Goal: Contribute content: Contribute content

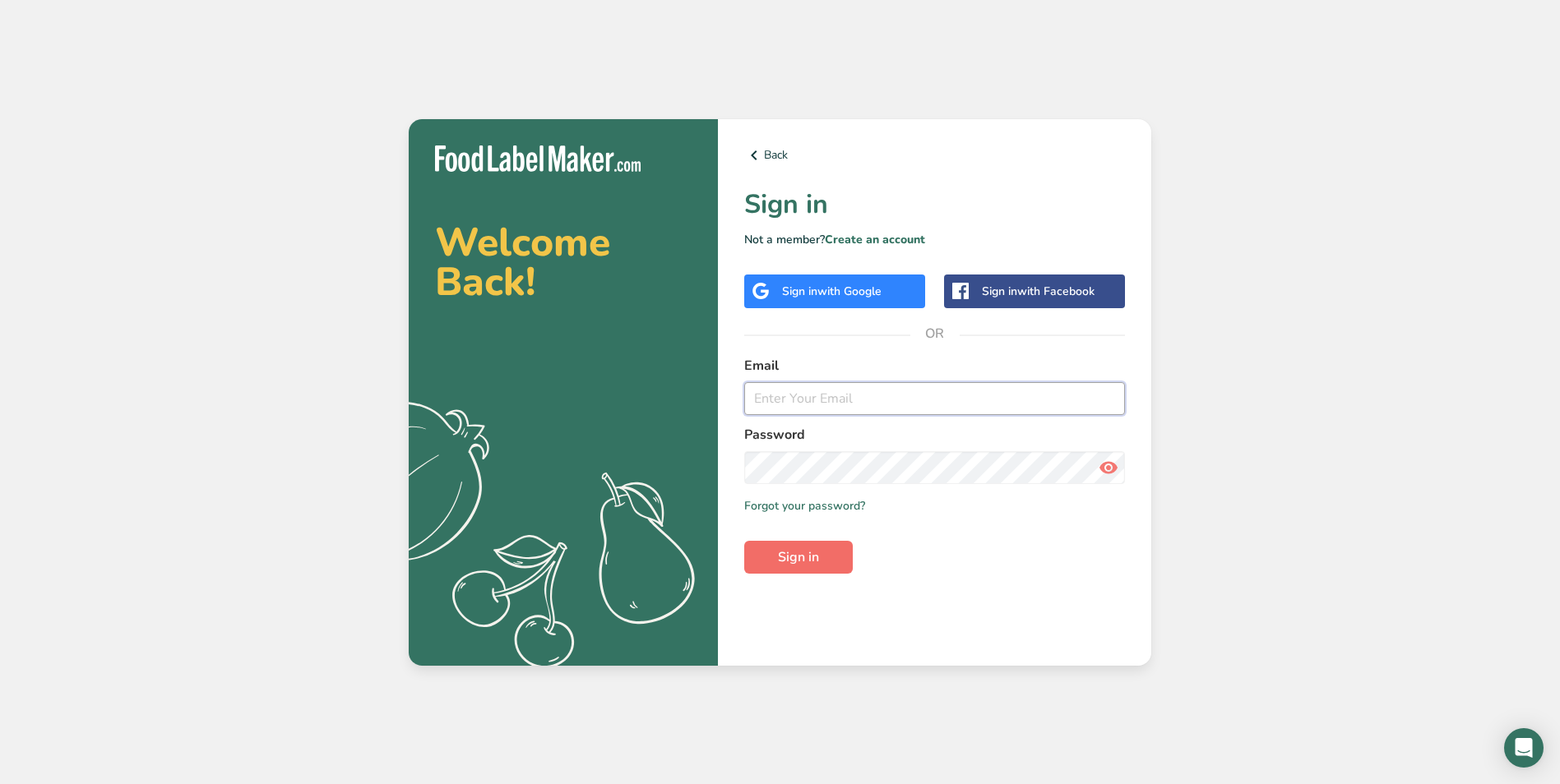
type input "bae@spice-bae.com"
click at [817, 551] on span "Sign in" at bounding box center [799, 557] width 41 height 20
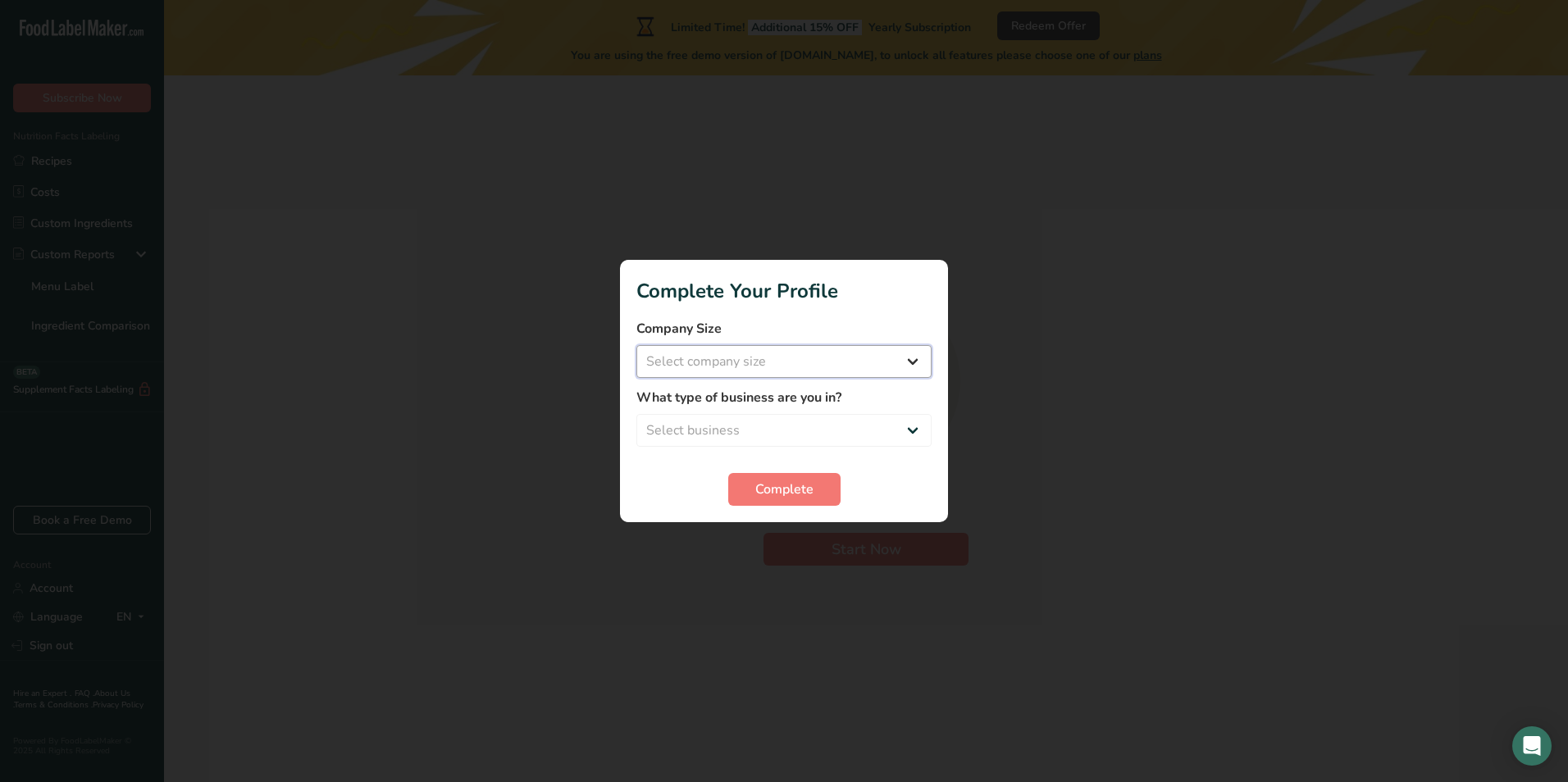
click at [772, 362] on select "Select company size Fewer than 10 Employees 10 to 50 Employees 51 to 500 Employ…" at bounding box center [784, 361] width 295 height 32
select select "1"
click at [636, 345] on select "Select company size Fewer than 10 Employees 10 to 50 Employees 51 to 500 Employ…" at bounding box center [784, 361] width 295 height 32
click at [814, 416] on select "Select business Packaged Food Manufacturer Restaurant & Cafe Bakery Meal Plans …" at bounding box center [784, 430] width 295 height 32
select select "1"
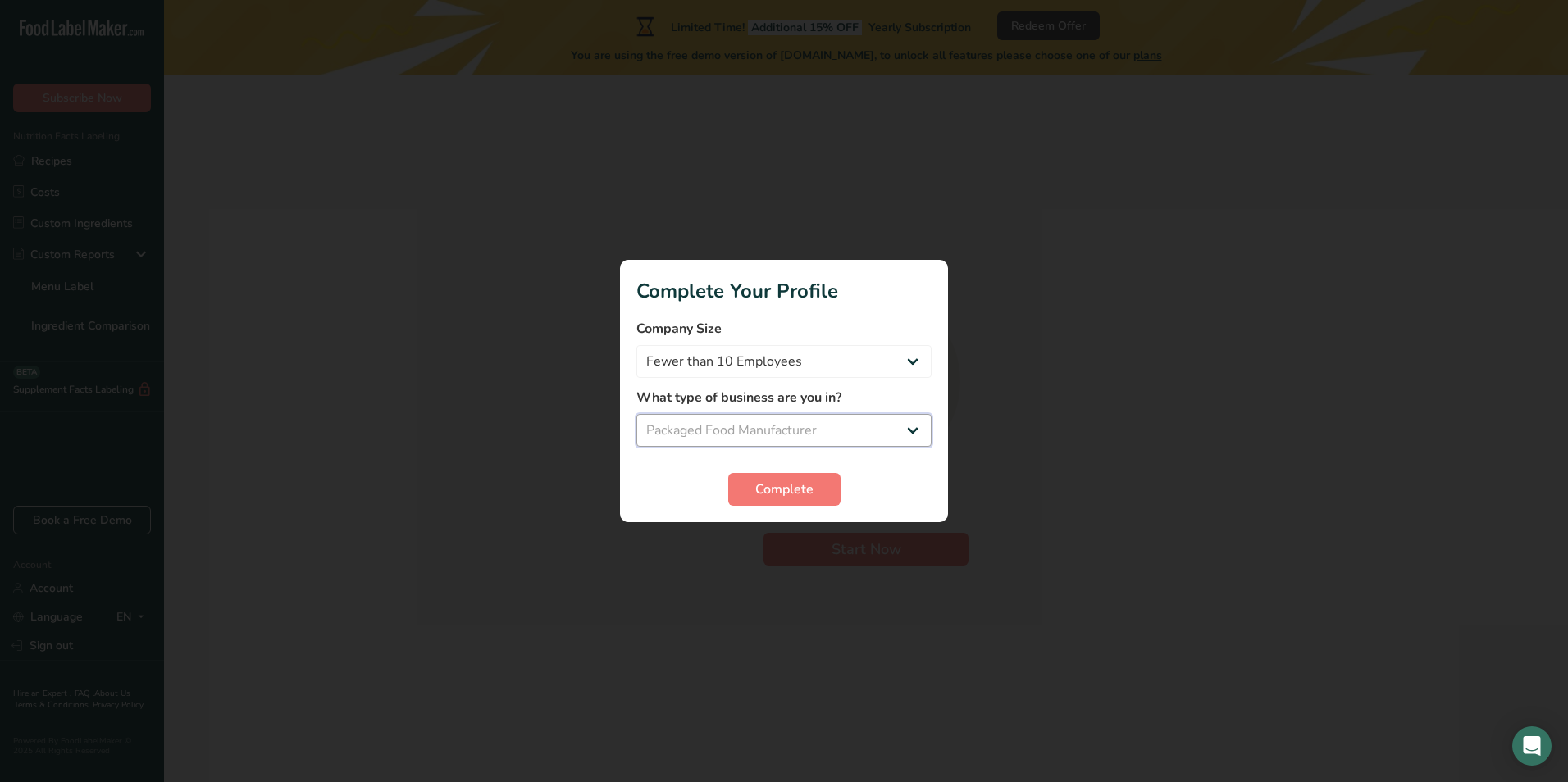
click at [636, 414] on select "Select business Packaged Food Manufacturer Restaurant & Cafe Bakery Meal Plans …" at bounding box center [784, 430] width 295 height 32
click at [794, 487] on span "Complete" at bounding box center [784, 490] width 58 height 20
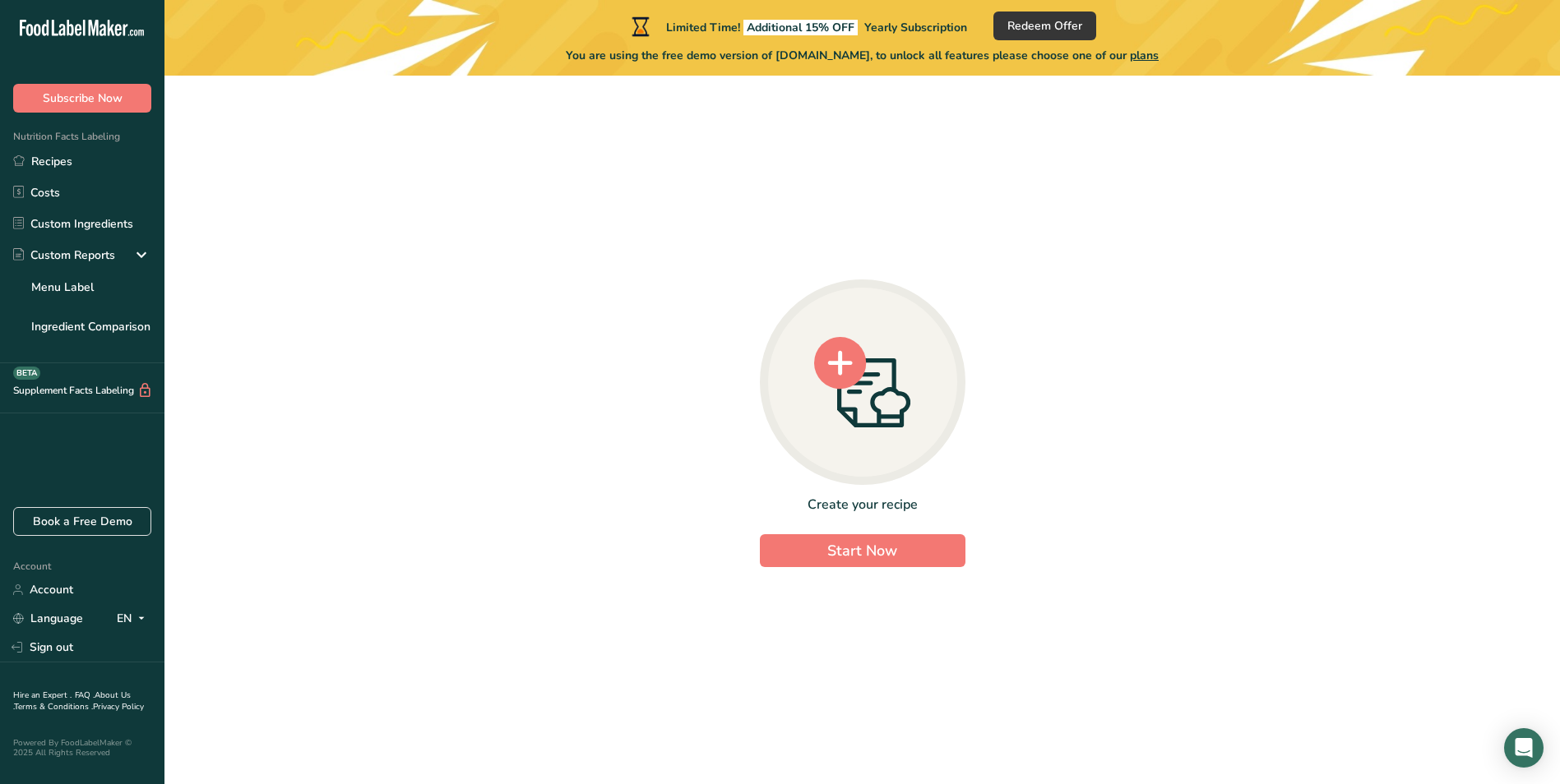
click at [886, 384] on icon at bounding box center [862, 383] width 97 height 92
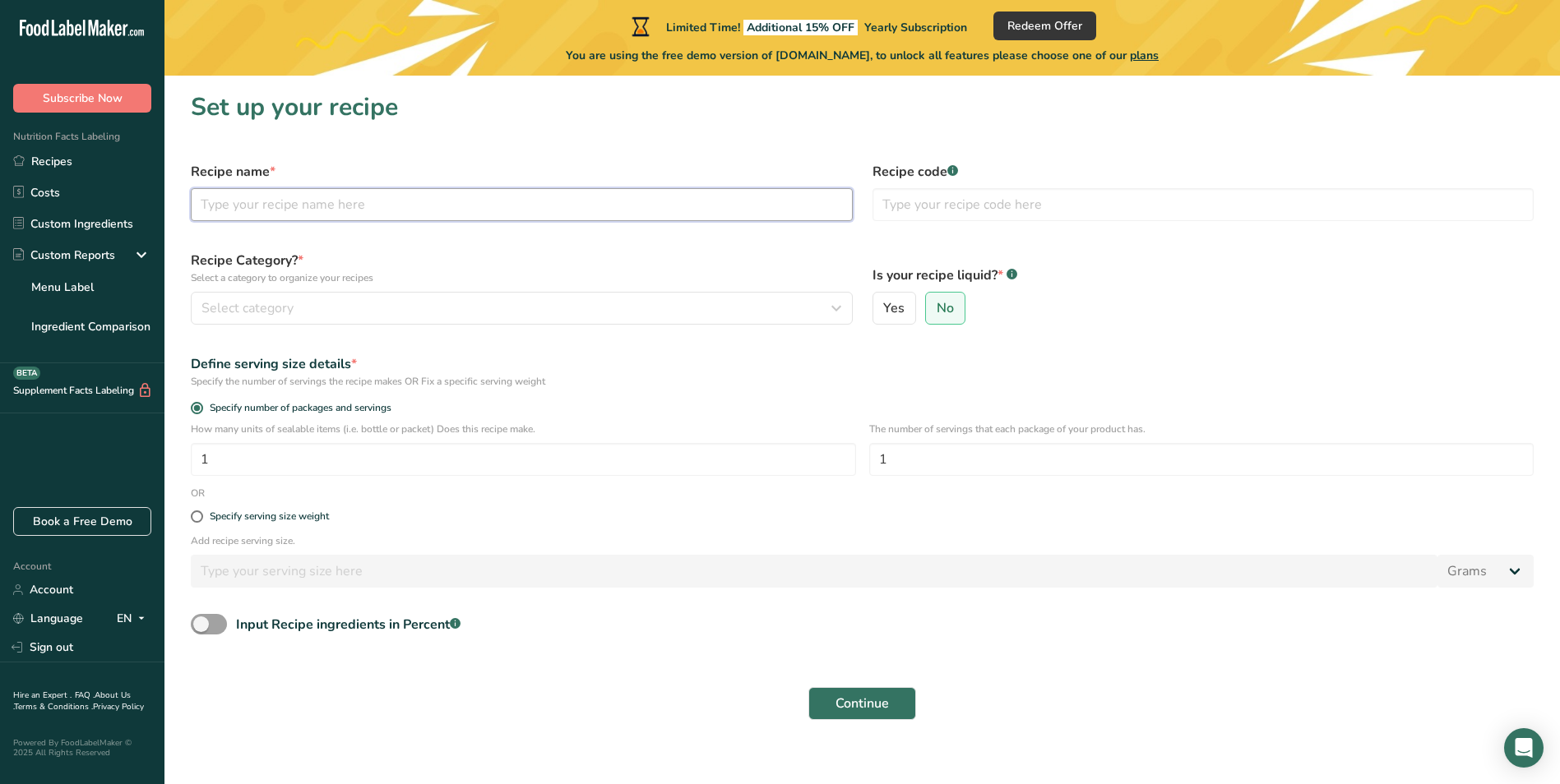
click at [348, 202] on input "text" at bounding box center [521, 204] width 662 height 33
type input "g"
type input "GREEKBAE"
click at [397, 308] on div "Select category" at bounding box center [516, 309] width 631 height 20
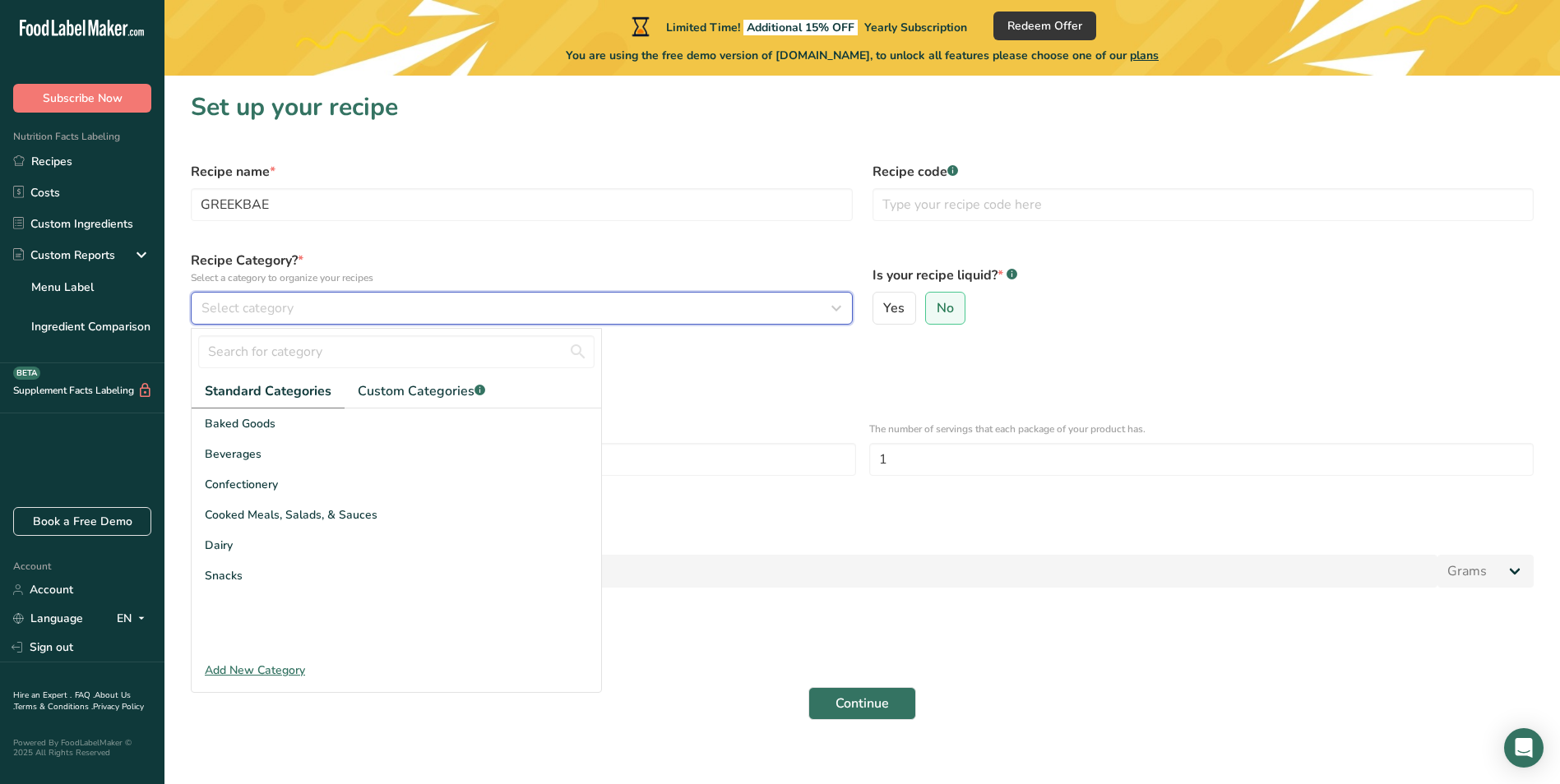
click at [382, 309] on div "Select category" at bounding box center [516, 309] width 631 height 20
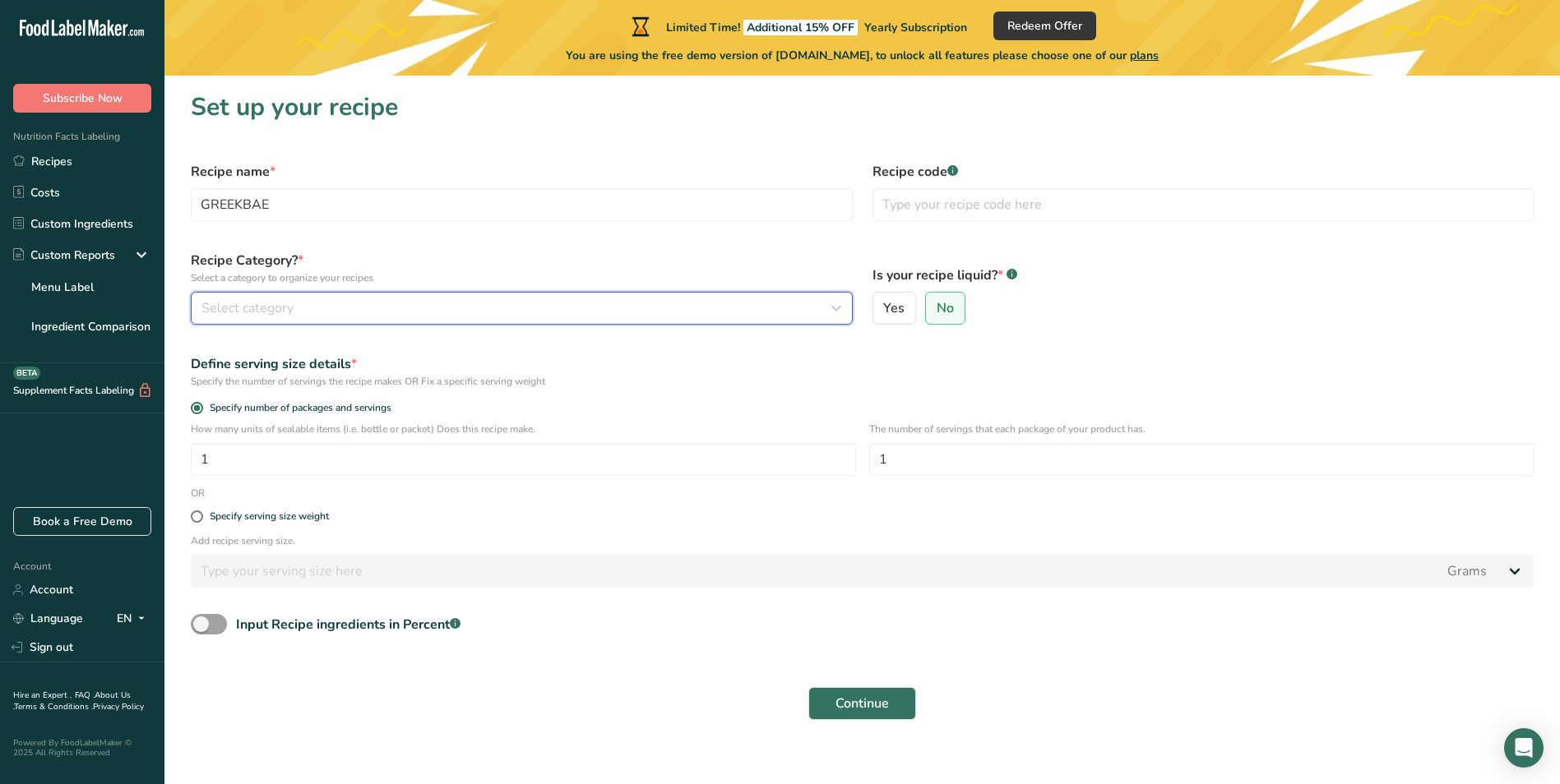
click at [382, 309] on div "Select category" at bounding box center [516, 309] width 631 height 20
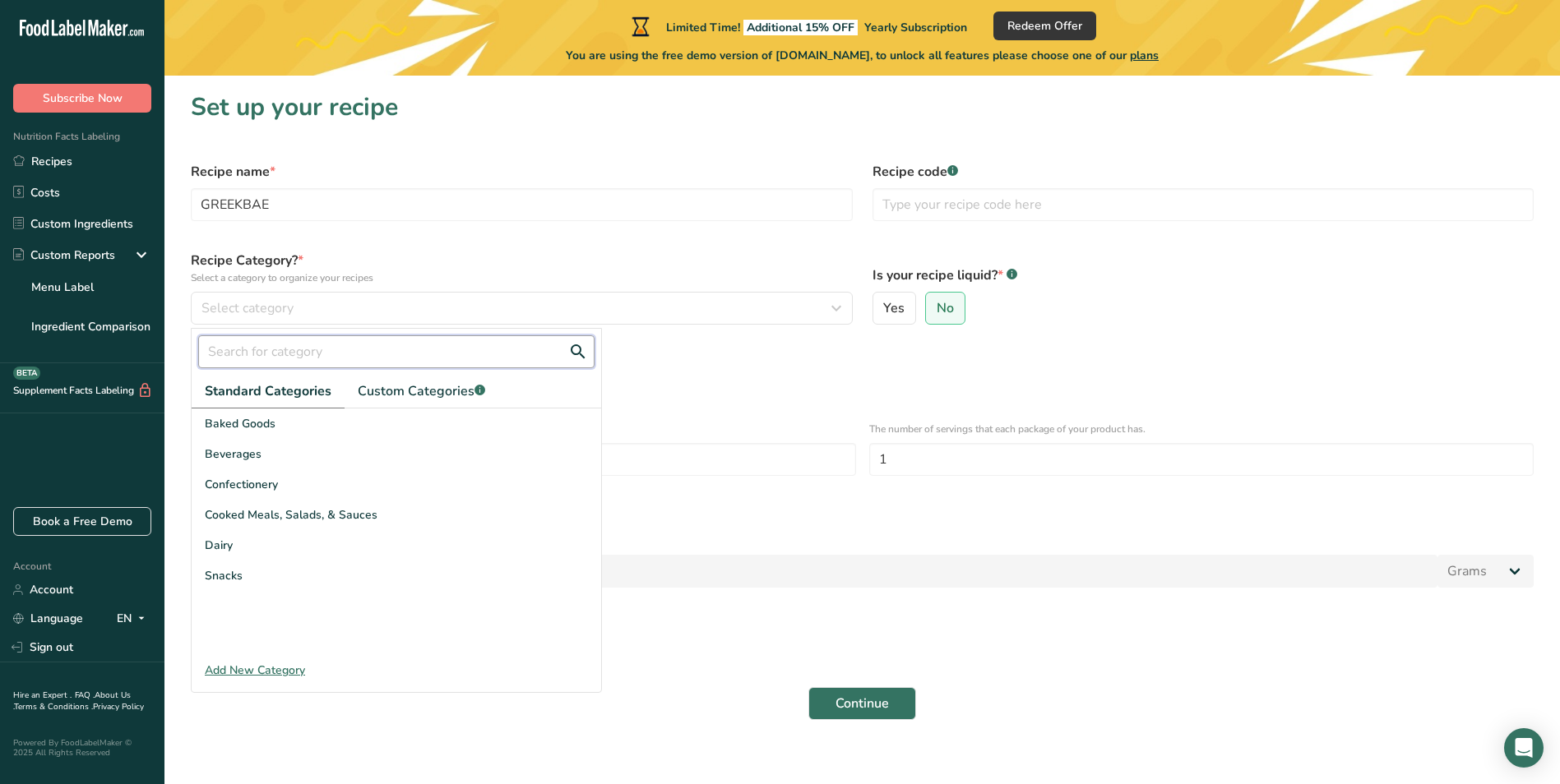
click at [385, 346] on input "text" at bounding box center [397, 351] width 397 height 33
type input "s"
drag, startPoint x: 385, startPoint y: 346, endPoint x: 112, endPoint y: 344, distance: 273.0
click at [112, 344] on div ".a-20{fill:#fff;} Subscribe Now Nutrition Facts Labeling Recipes Costs Custom I…" at bounding box center [780, 399] width 1560 height 799
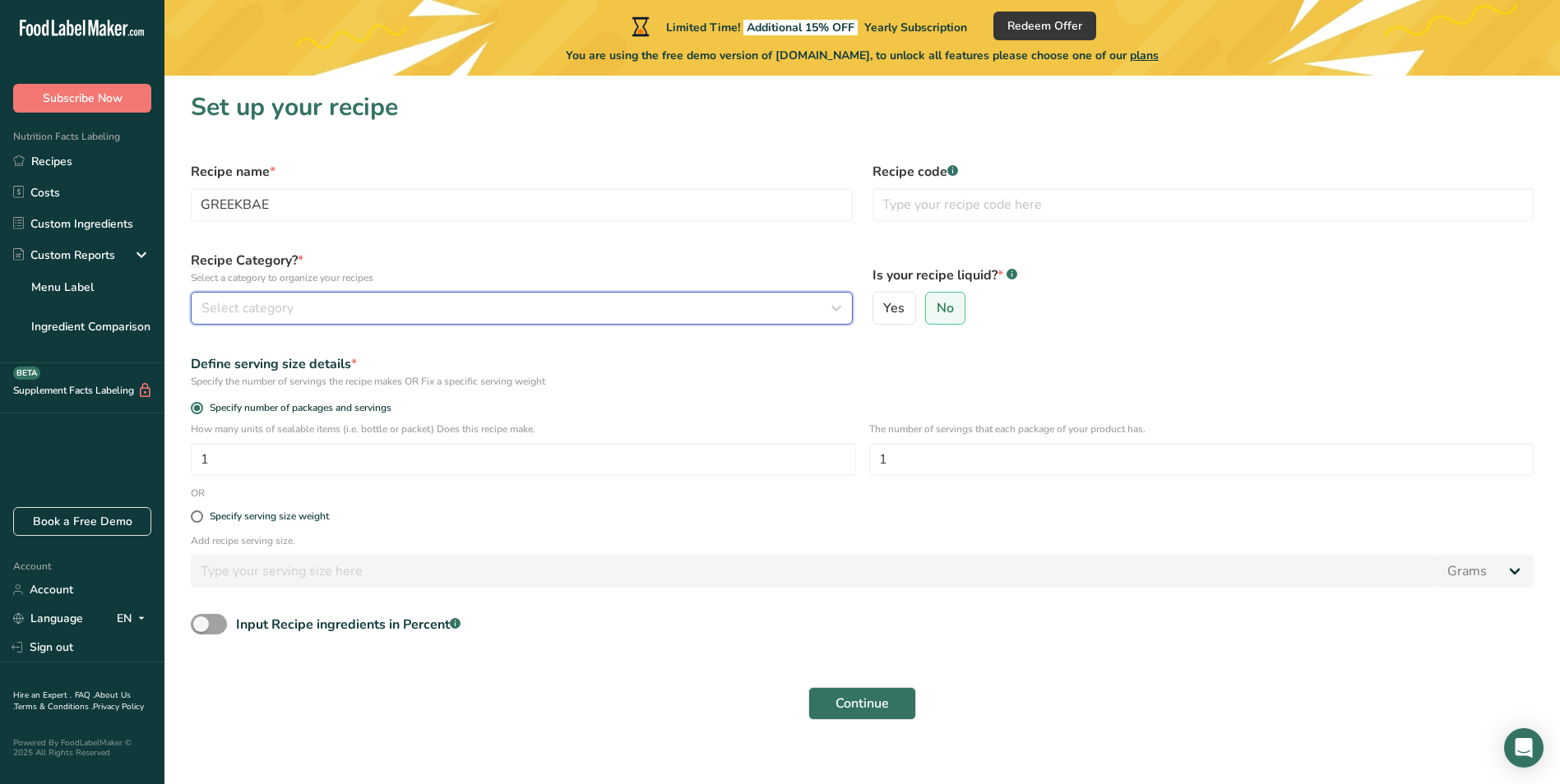
click at [274, 304] on span "Select category" at bounding box center [247, 309] width 92 height 20
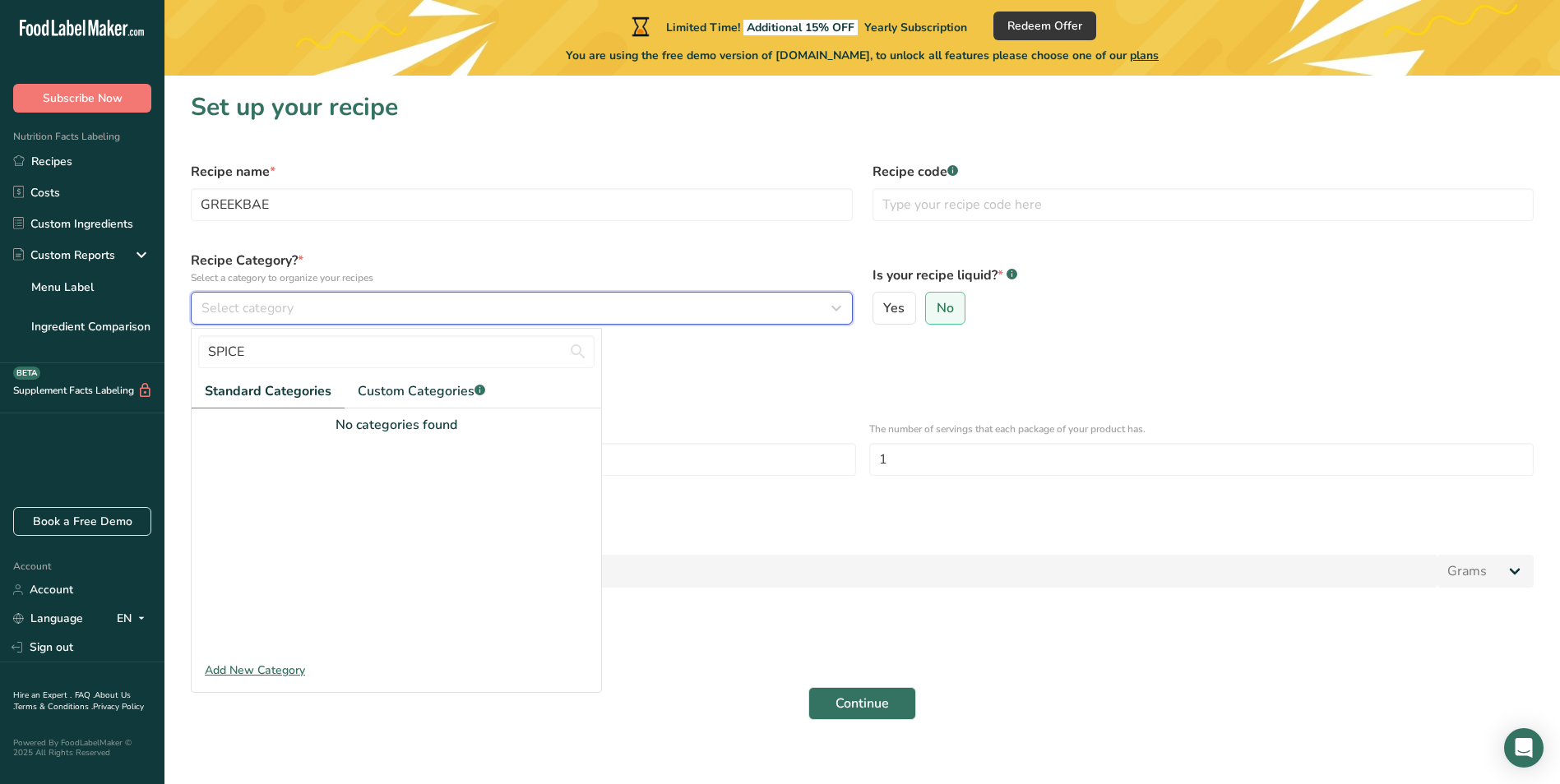
click at [274, 304] on span "Select category" at bounding box center [247, 309] width 92 height 20
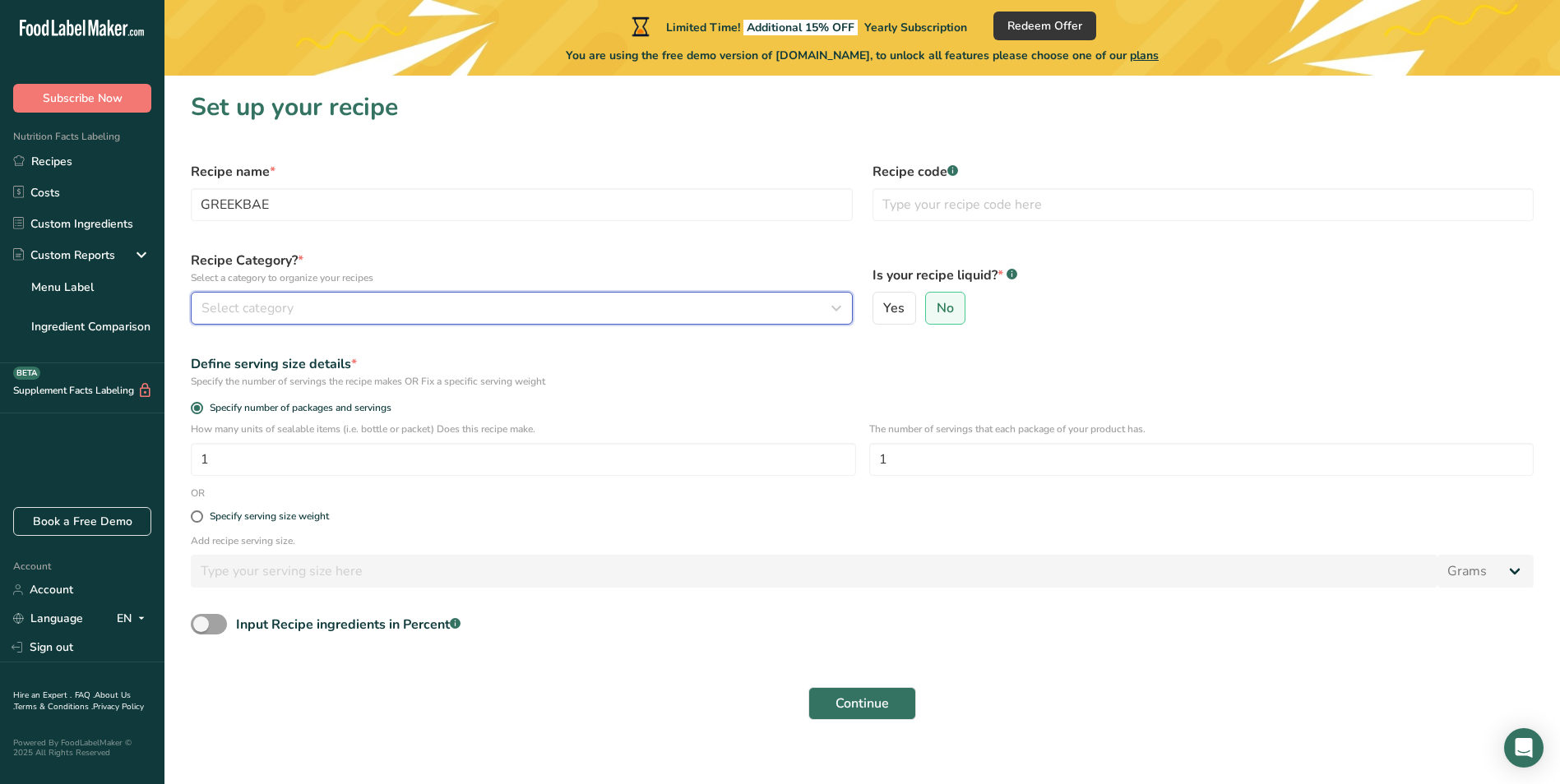
click at [357, 310] on div "Select category" at bounding box center [516, 309] width 631 height 20
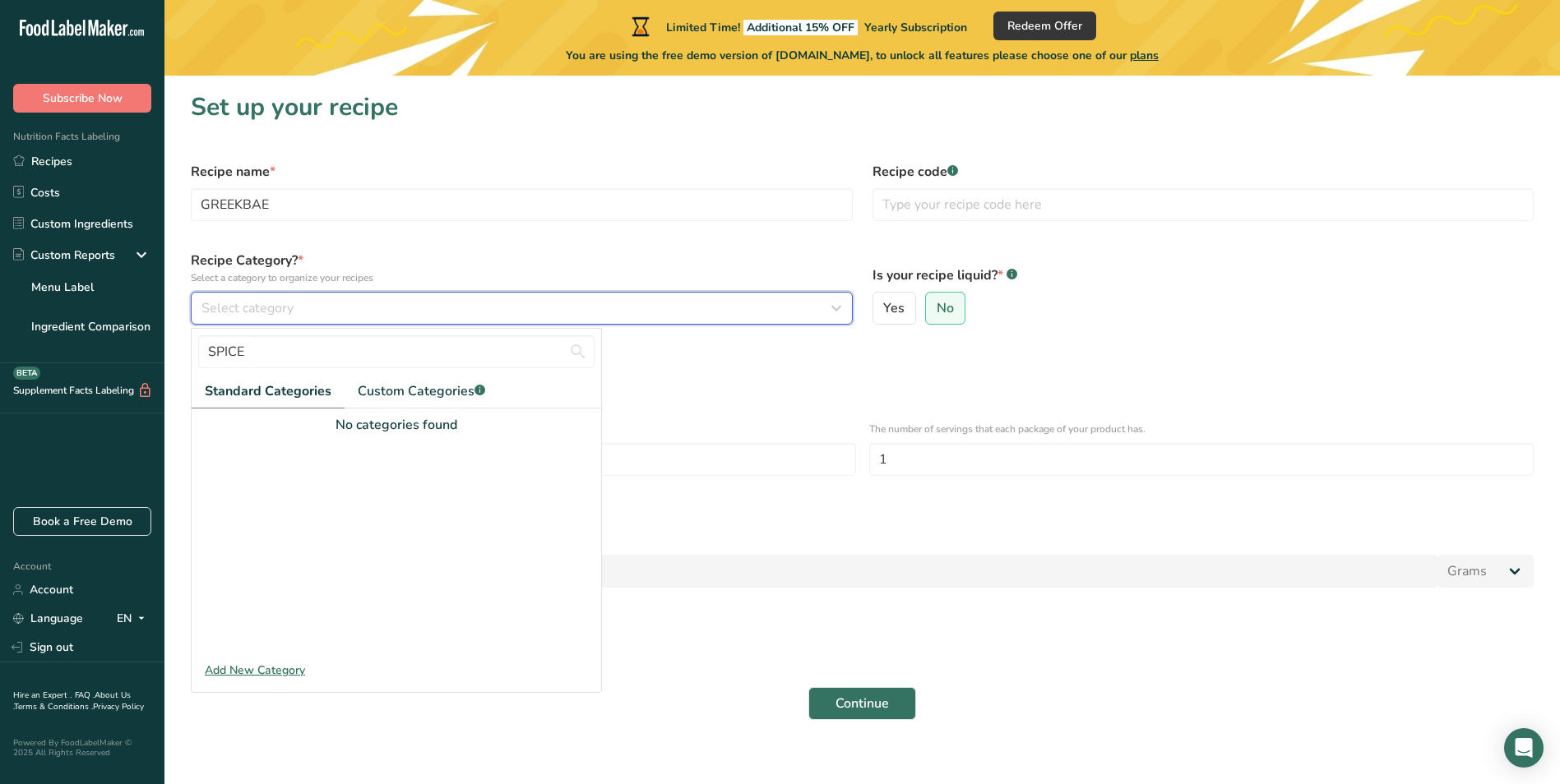
drag, startPoint x: 360, startPoint y: 309, endPoint x: 669, endPoint y: 312, distance: 309.0
click at [372, 309] on div "Select category" at bounding box center [516, 309] width 631 height 20
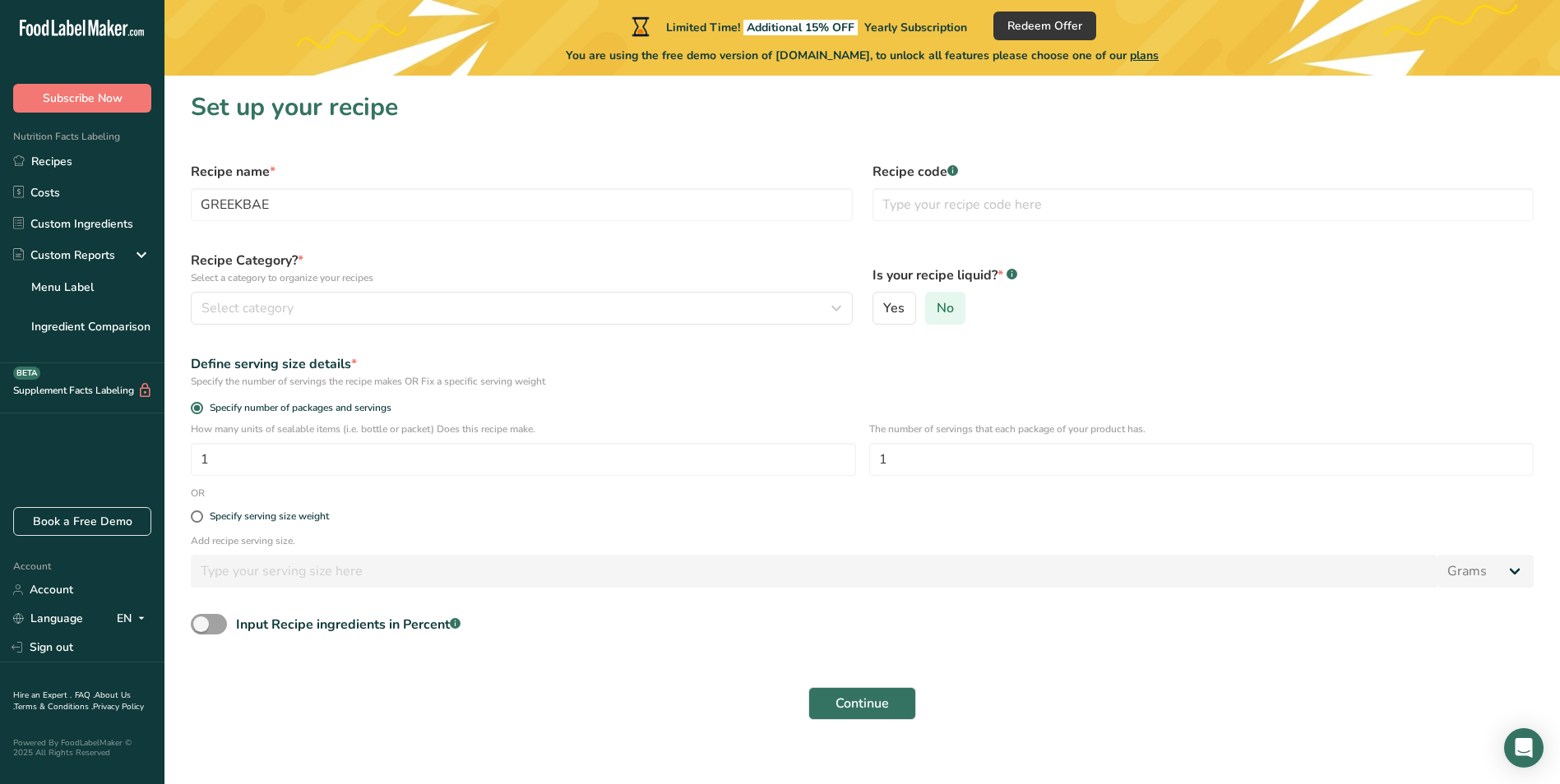
click at [954, 307] on label "No" at bounding box center [945, 308] width 40 height 33
click at [937, 307] on input "No" at bounding box center [931, 309] width 11 height 11
click at [492, 320] on button "Select category" at bounding box center [521, 308] width 662 height 33
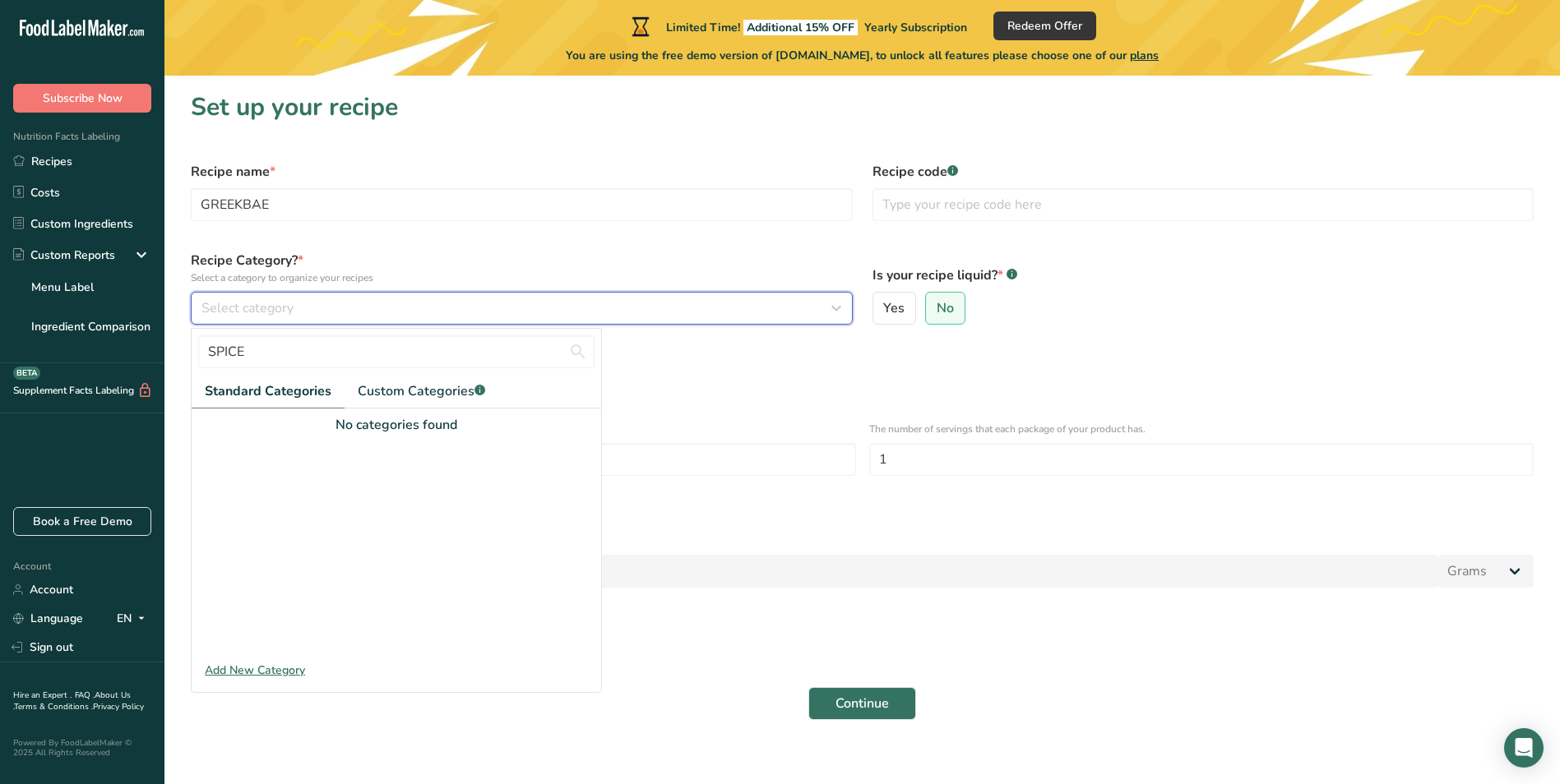
click at [498, 317] on div "Select category" at bounding box center [516, 309] width 631 height 20
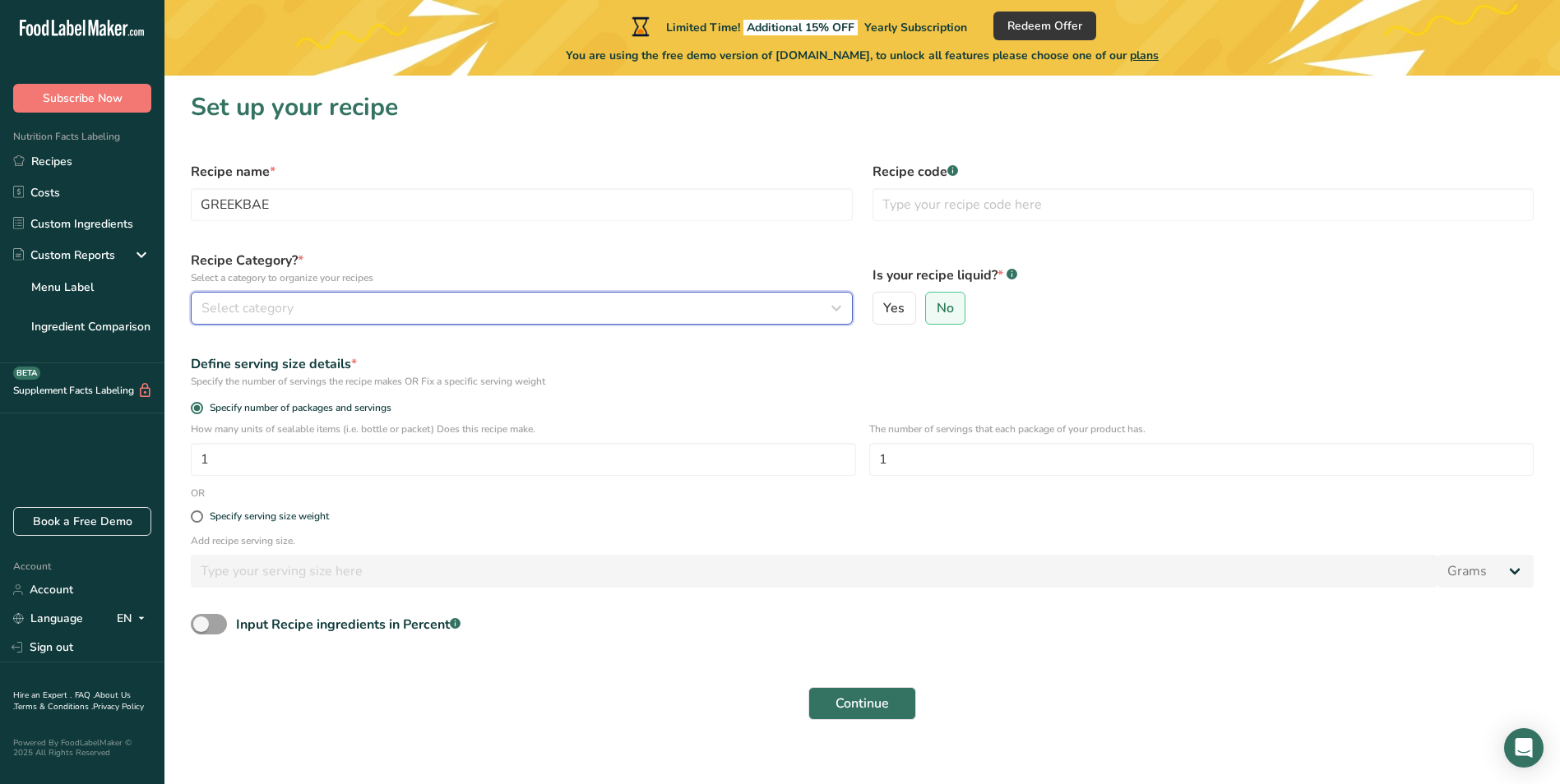
click at [498, 317] on div "Select category" at bounding box center [516, 309] width 631 height 20
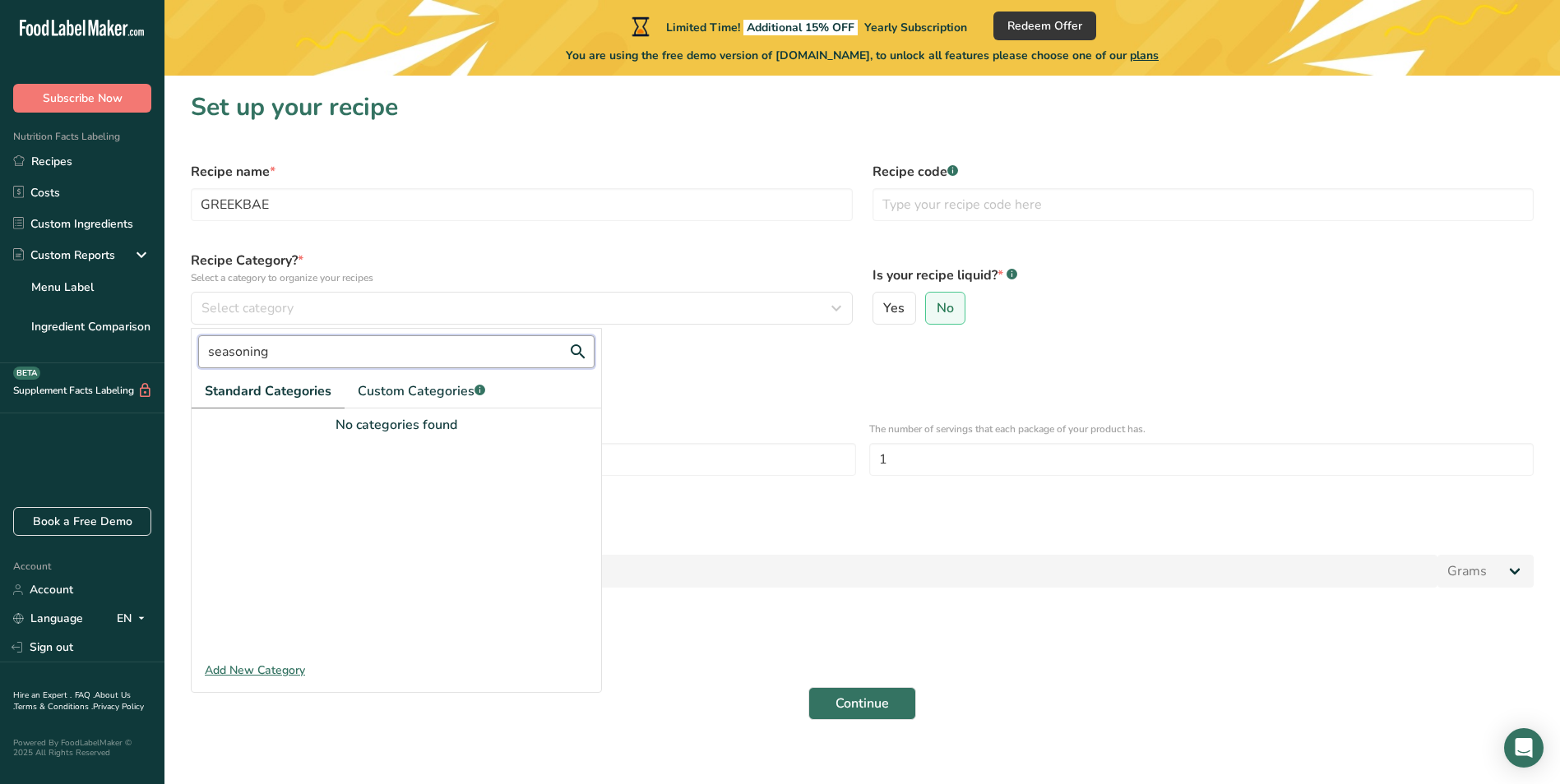
type input "seasoning"
click at [808, 687] on button "Continue" at bounding box center [861, 703] width 108 height 33
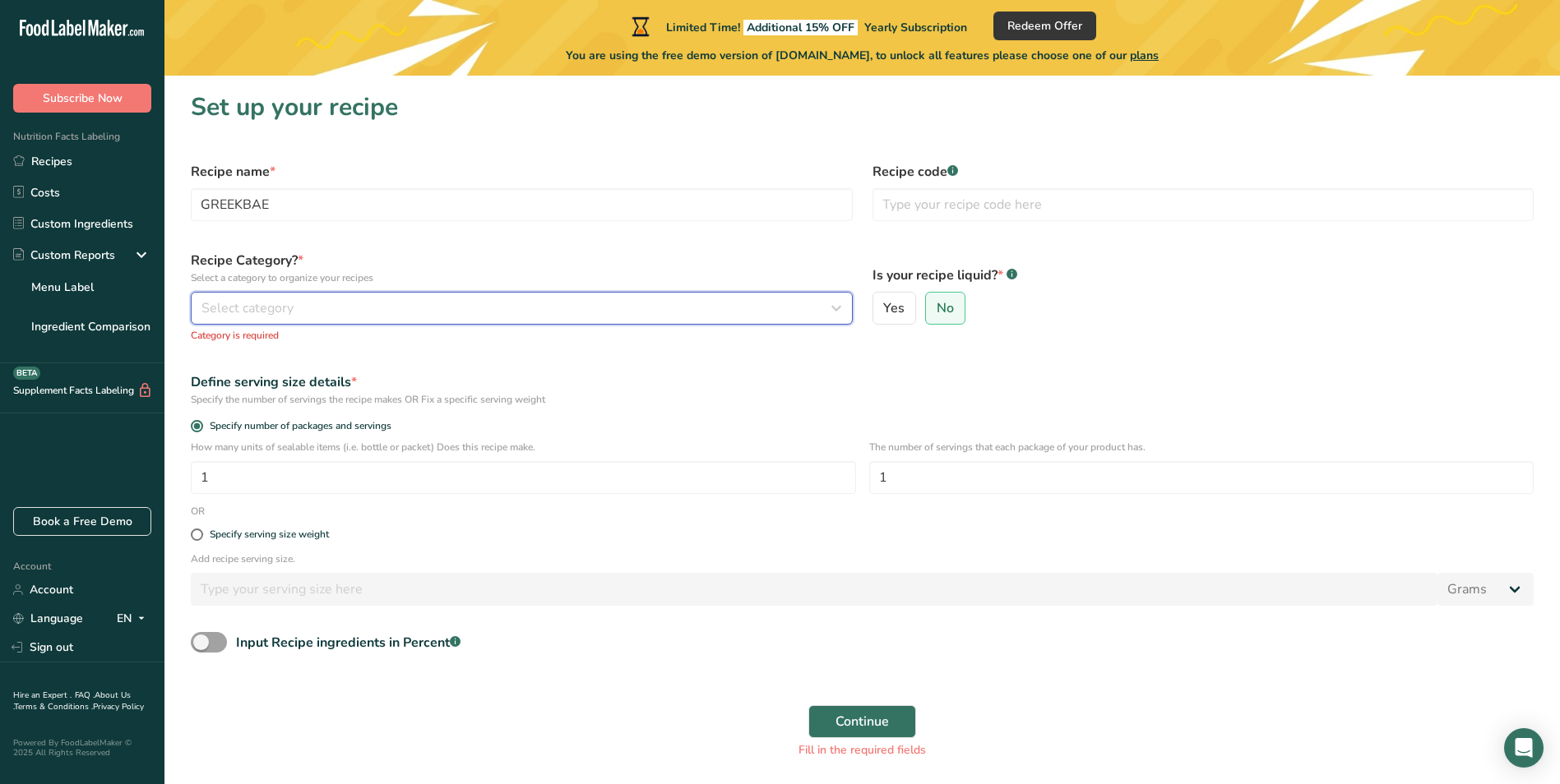
click at [269, 319] on button "Select category" at bounding box center [521, 308] width 662 height 33
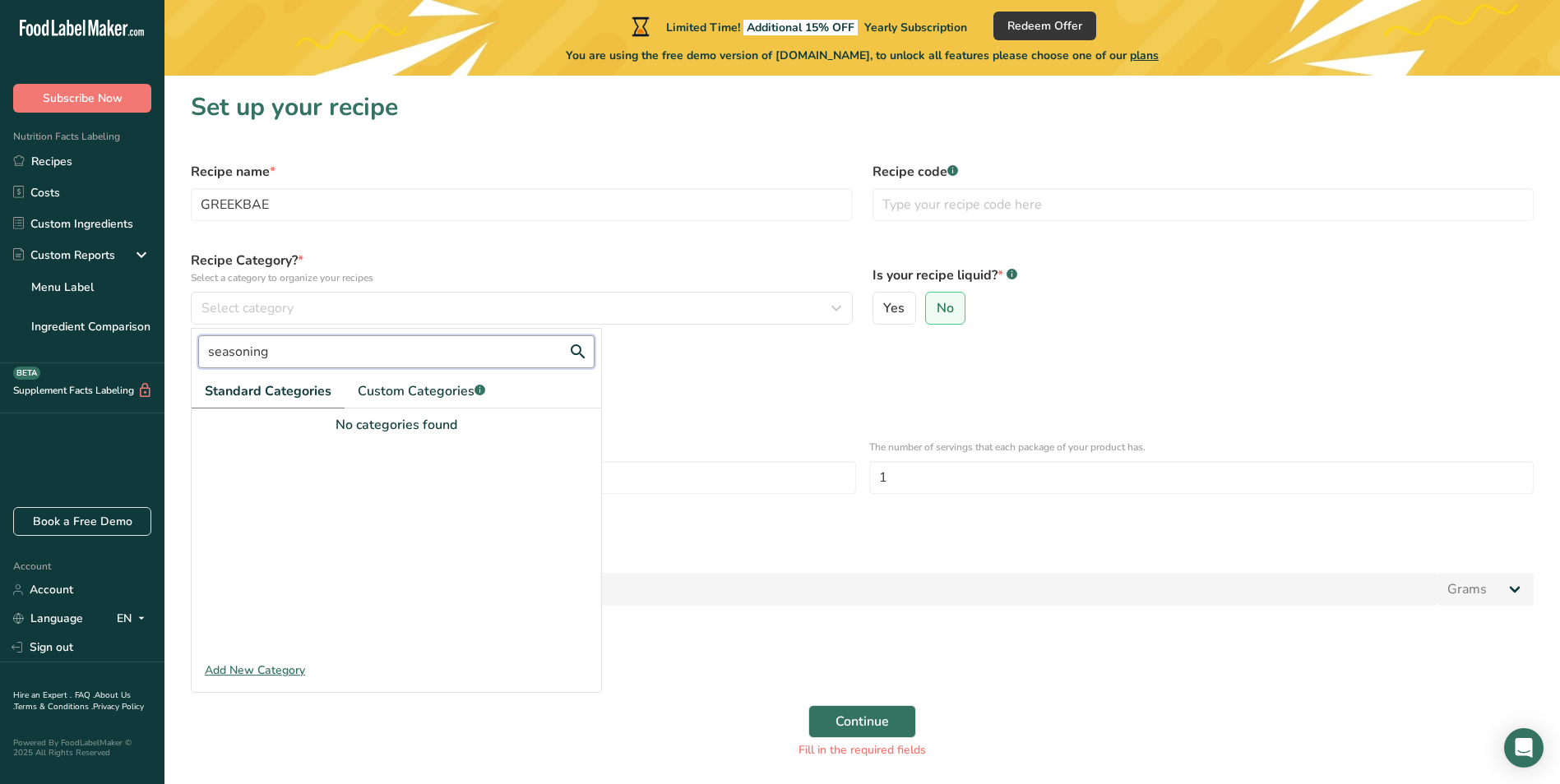
click at [271, 358] on input "seasoning" at bounding box center [397, 351] width 397 height 33
drag, startPoint x: 245, startPoint y: 362, endPoint x: 190, endPoint y: 363, distance: 55.0
click at [190, 363] on div "seasoning Standard Categories Custom Categories .a-a{fill:#347362;}.b-a{fill:#f…" at bounding box center [396, 511] width 411 height 365
click at [259, 341] on input "text" at bounding box center [397, 351] width 397 height 33
click at [266, 672] on div "Add New Category" at bounding box center [396, 671] width 409 height 18
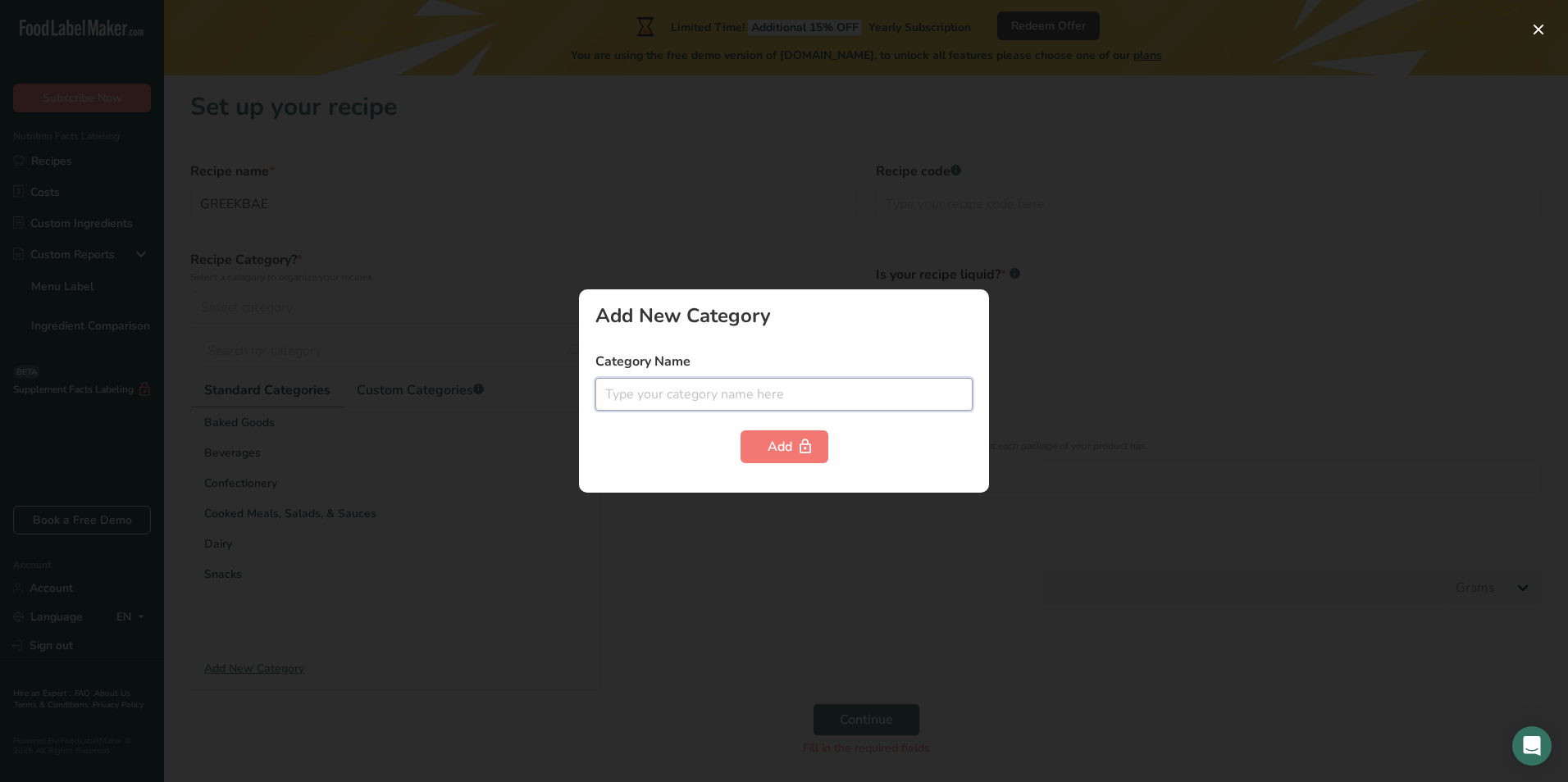
click at [786, 397] on input "text" at bounding box center [783, 393] width 377 height 32
type input "seasoning"
click at [779, 446] on div "Add" at bounding box center [784, 447] width 33 height 20
click at [811, 440] on icon "button" at bounding box center [805, 448] width 17 height 26
drag, startPoint x: 811, startPoint y: 440, endPoint x: 788, endPoint y: 451, distance: 25.5
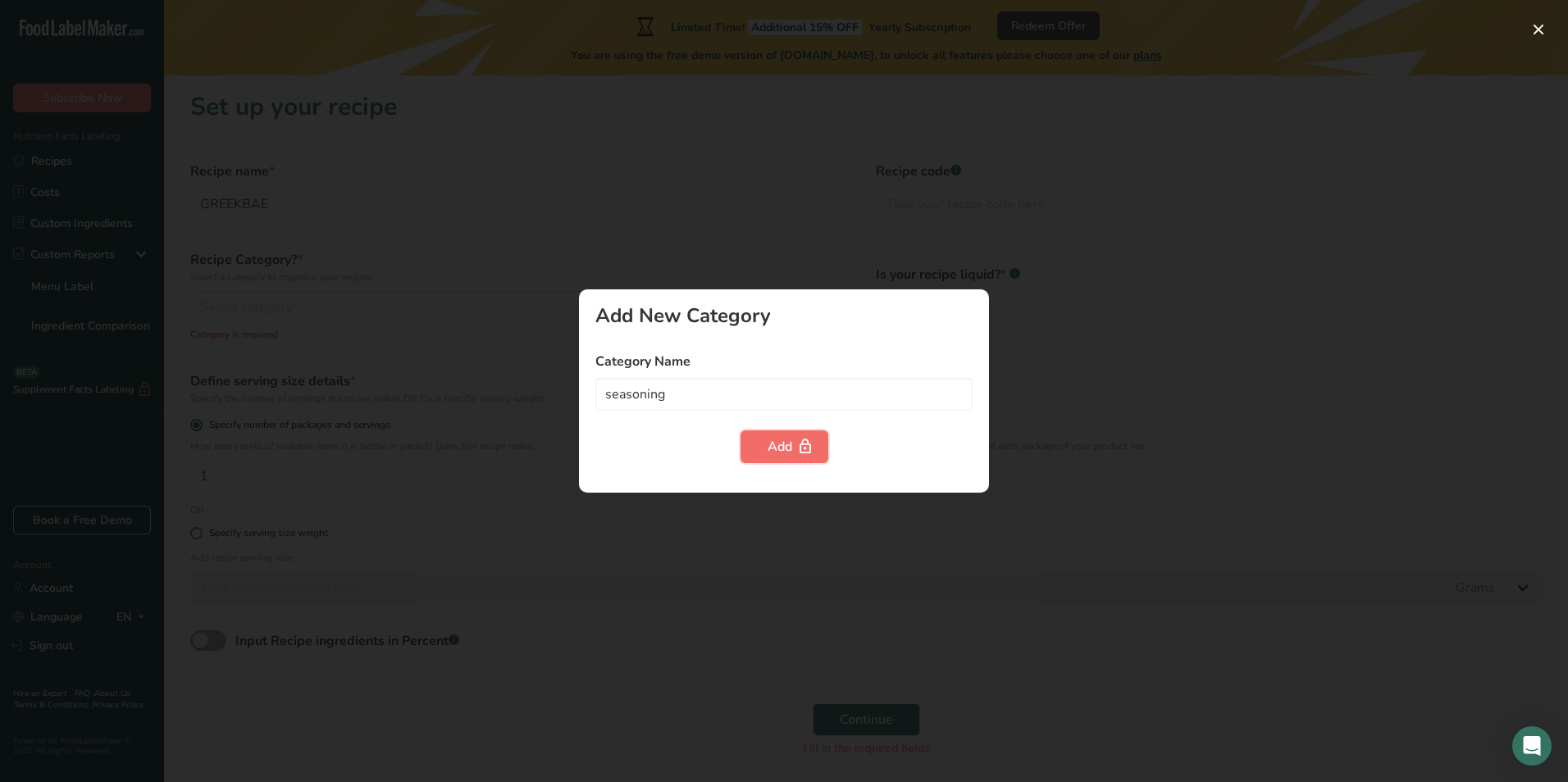
click at [788, 451] on div "Add" at bounding box center [784, 447] width 33 height 20
click at [669, 342] on div "Add New Category Category Name seasoning Add" at bounding box center [784, 391] width 410 height 204
click at [851, 416] on form "Category Name seasoning Add" at bounding box center [783, 407] width 377 height 111
click at [654, 266] on div at bounding box center [784, 391] width 1568 height 782
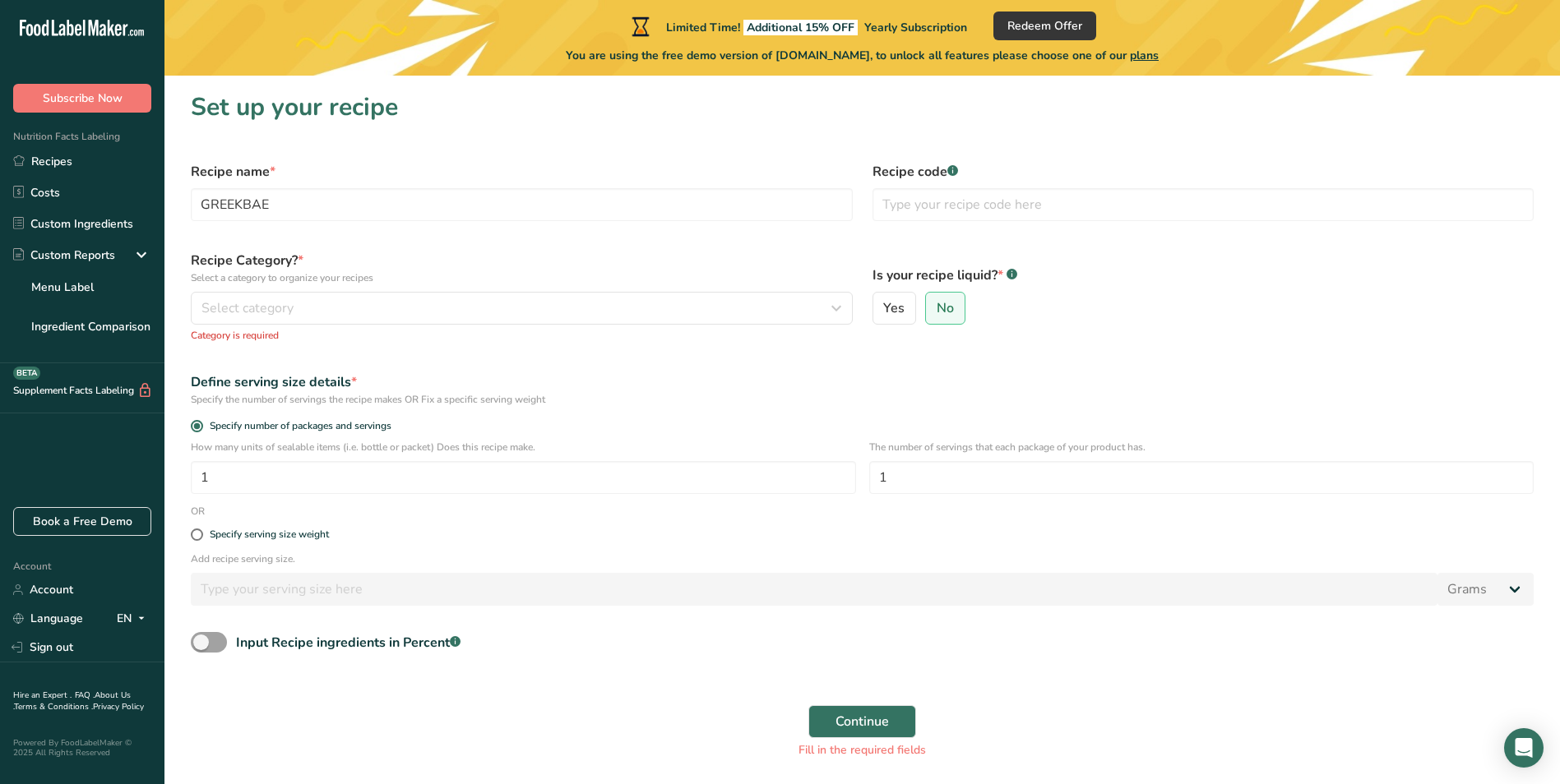
click at [481, 352] on div "Recipe Category? * Select a category to organize your recipes Select category S…" at bounding box center [521, 296] width 682 height 111
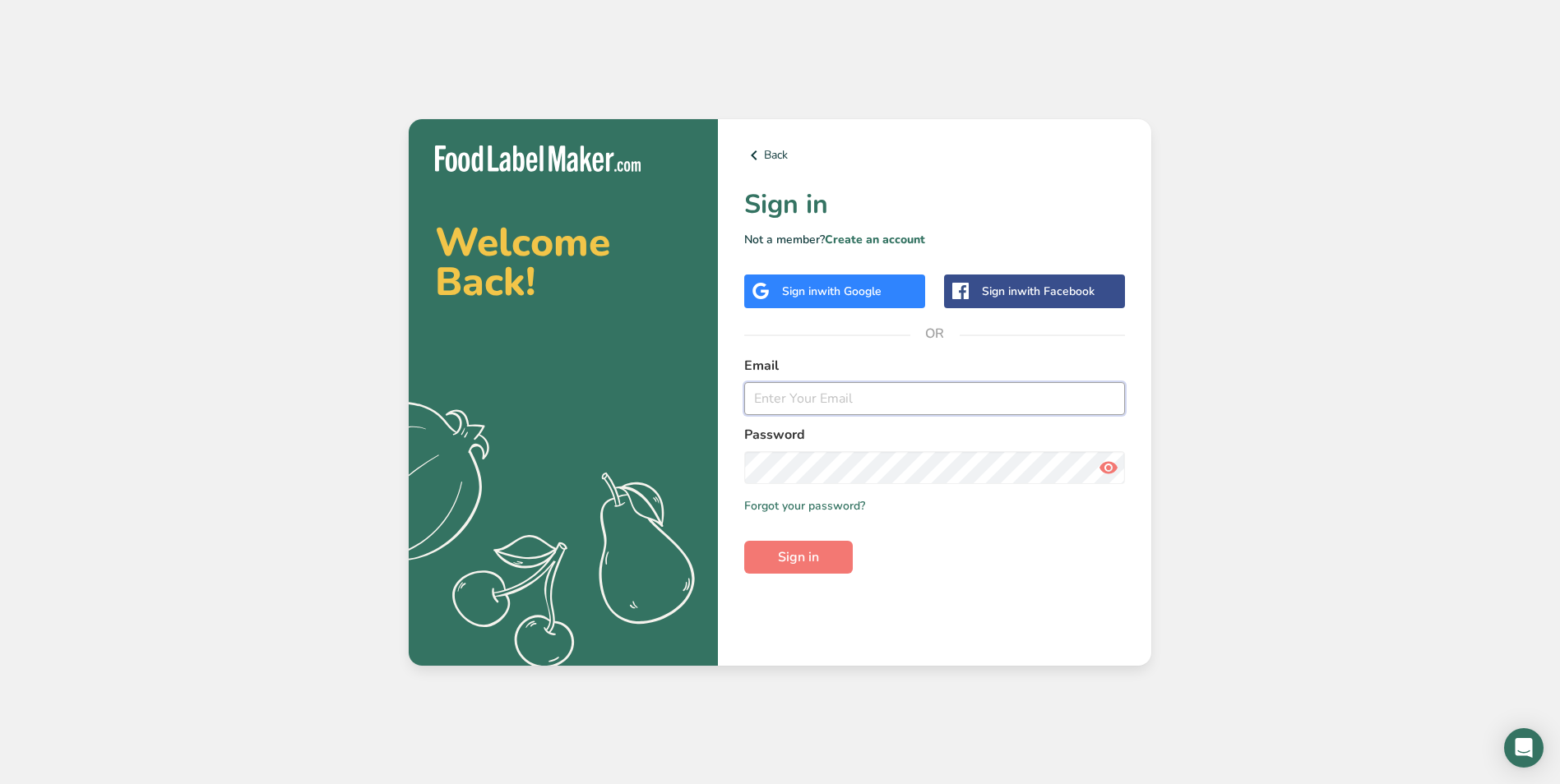
type input "bae@spice-bae.com"
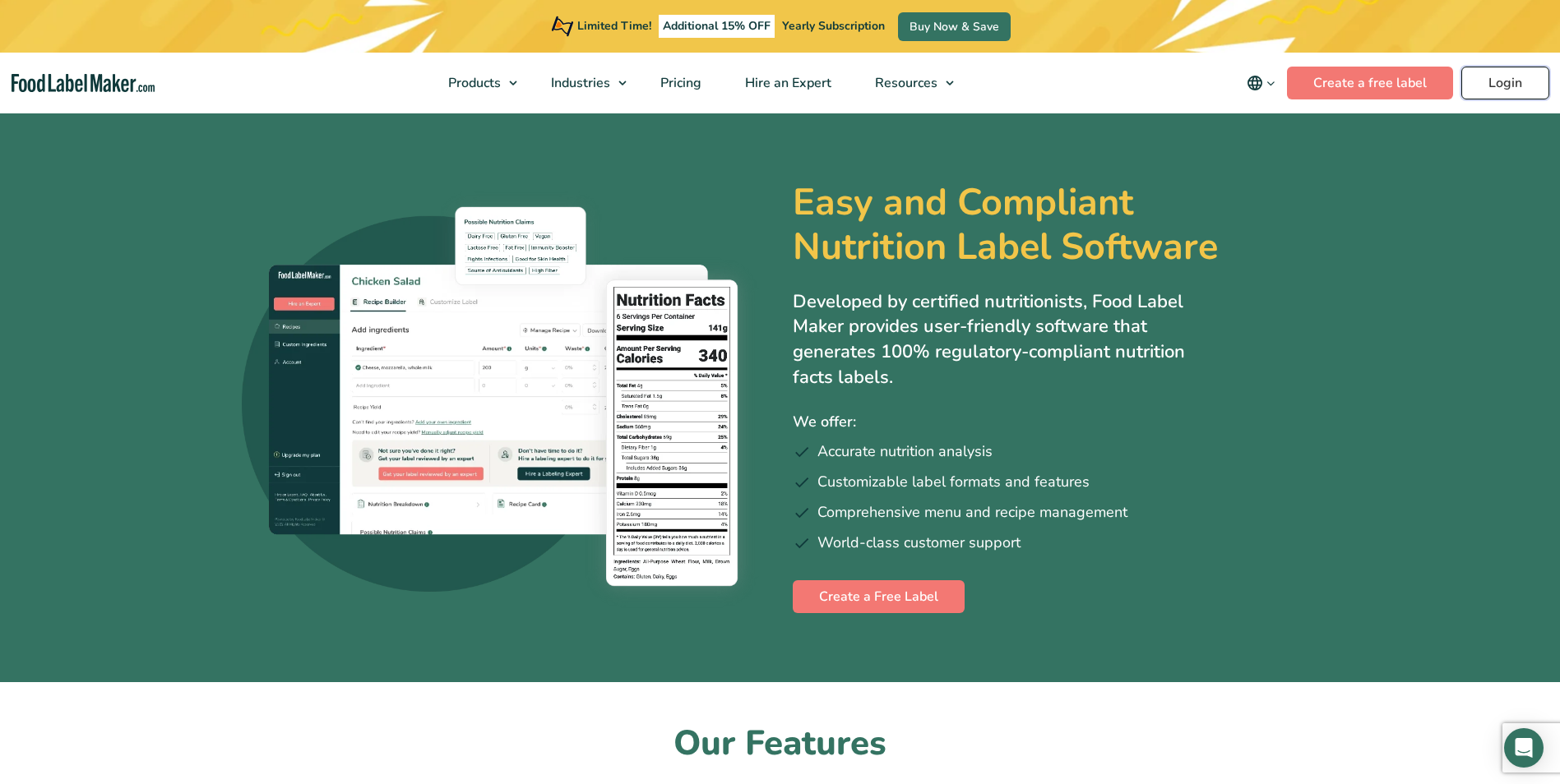
click at [1497, 88] on link "Login" at bounding box center [1505, 83] width 88 height 33
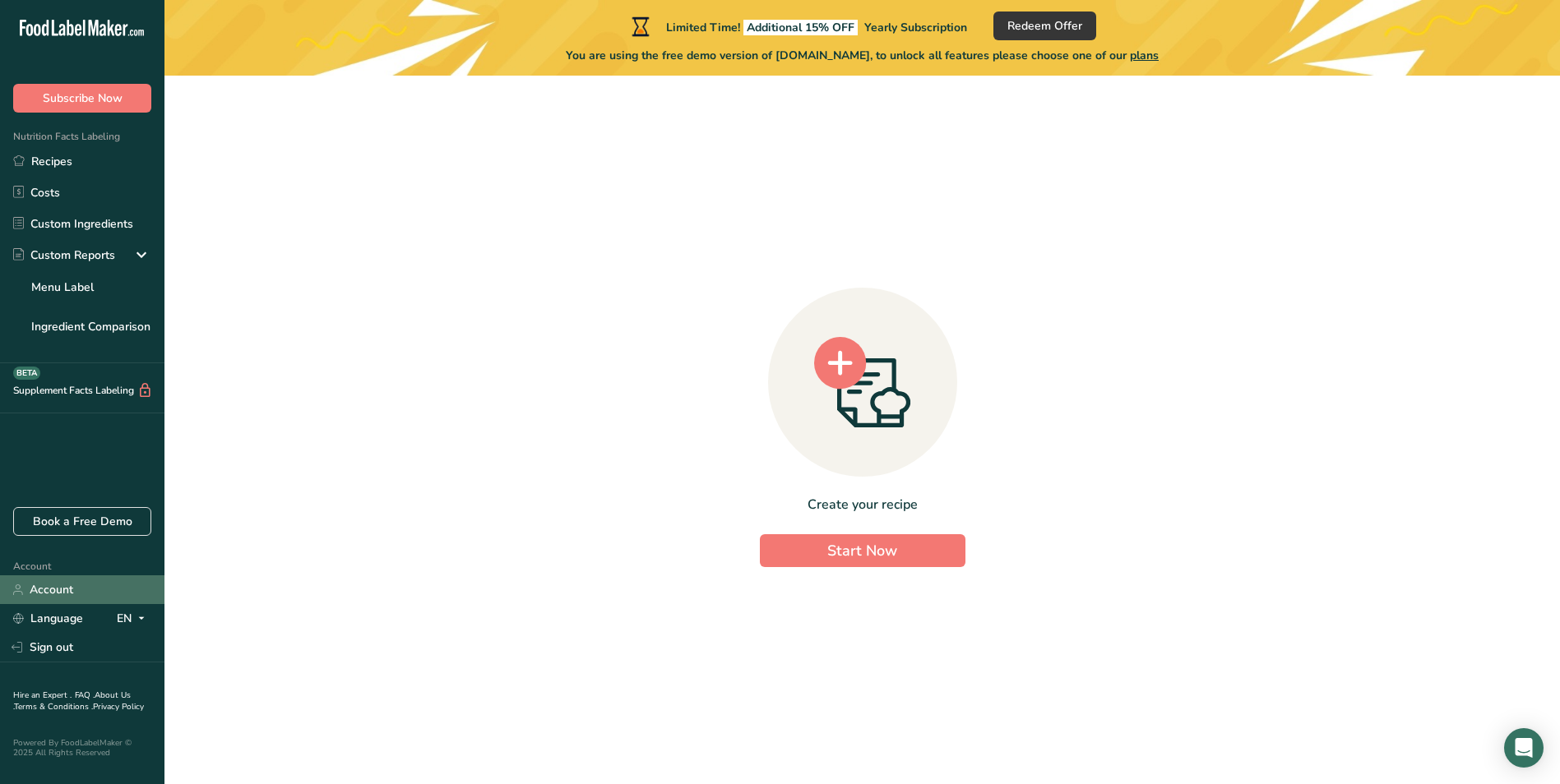
click at [36, 590] on link "Account" at bounding box center [82, 590] width 165 height 29
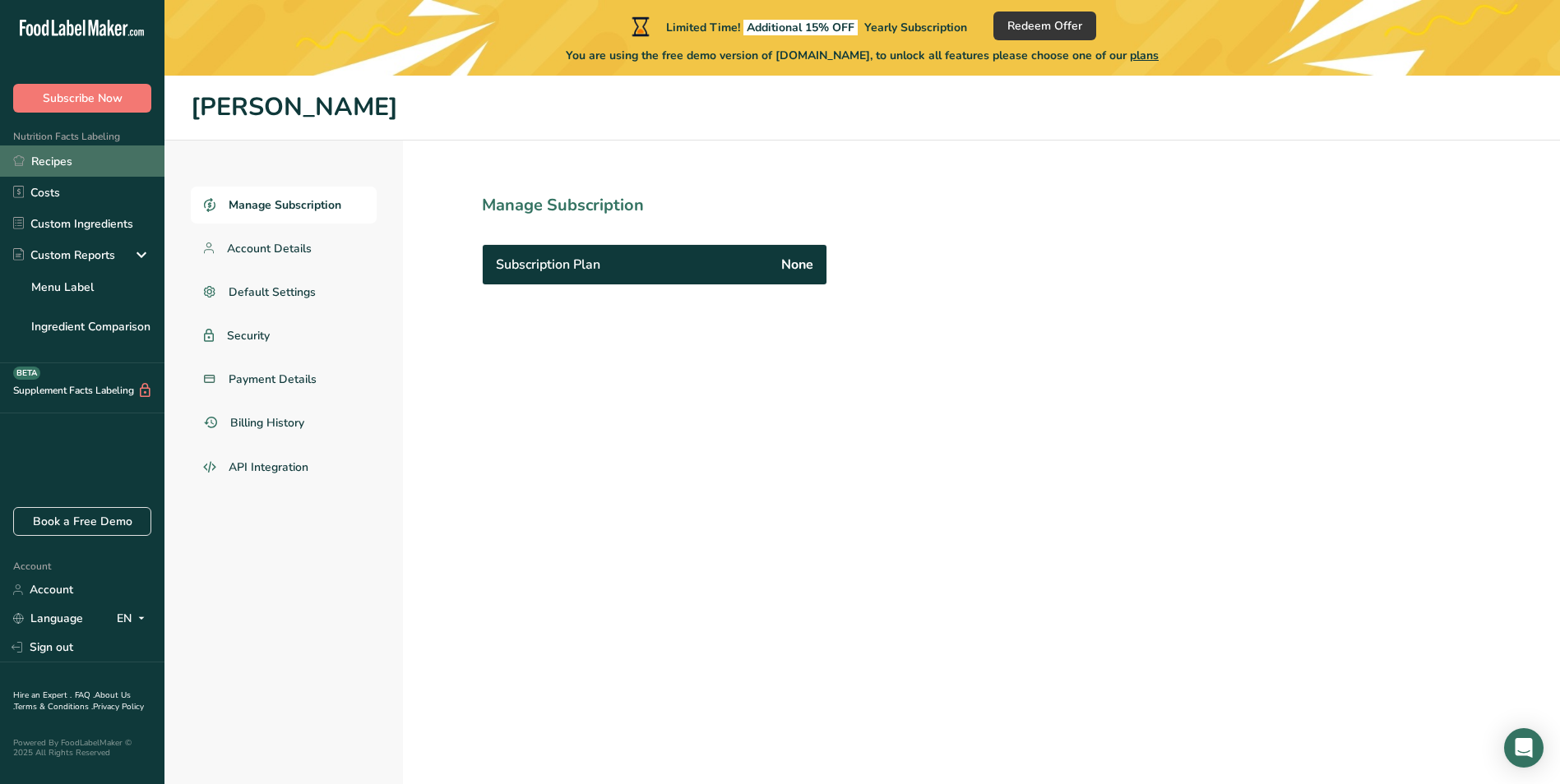
click at [45, 161] on link "Recipes" at bounding box center [82, 162] width 165 height 32
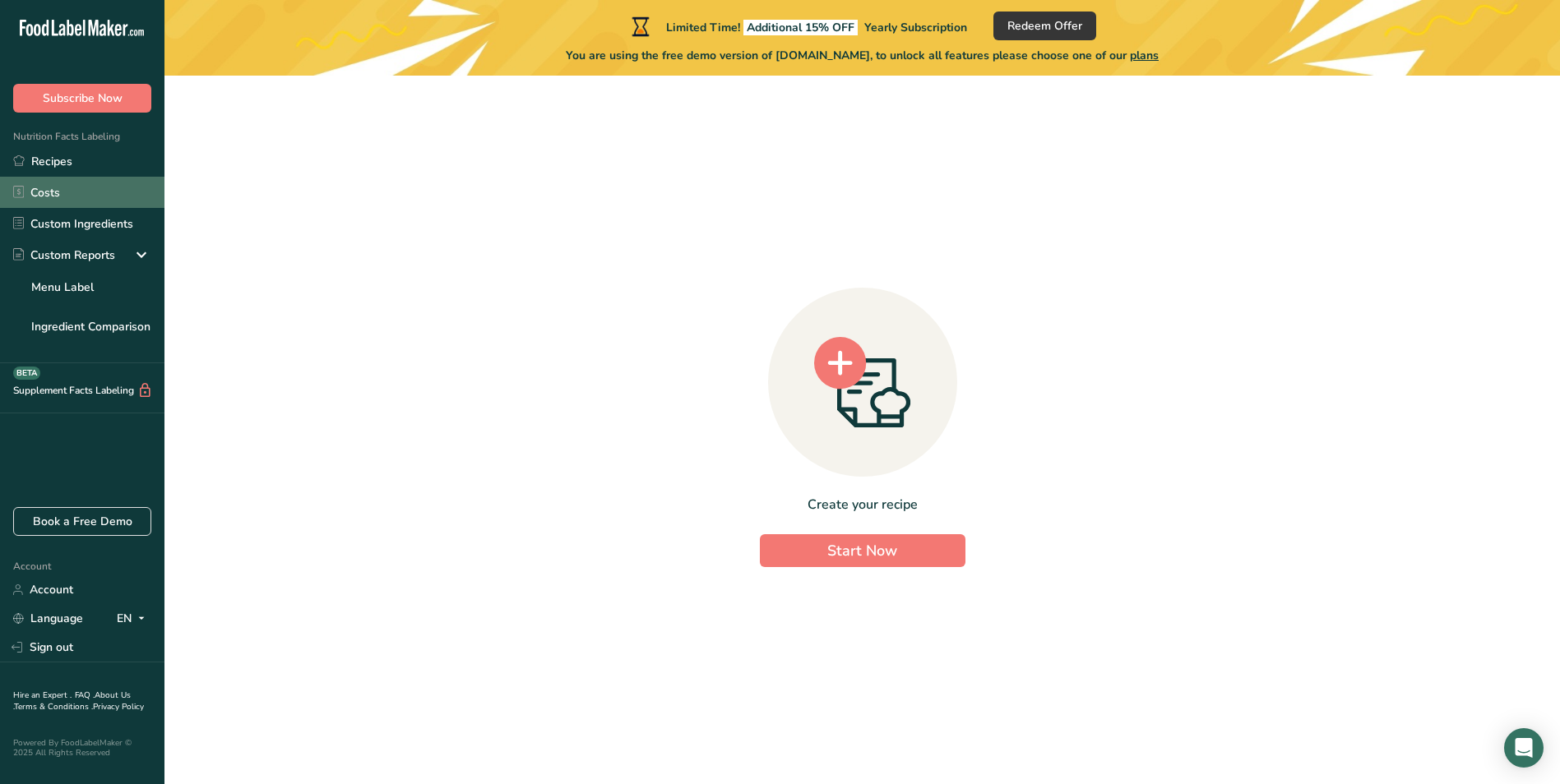
click at [45, 190] on link "Costs" at bounding box center [82, 192] width 165 height 32
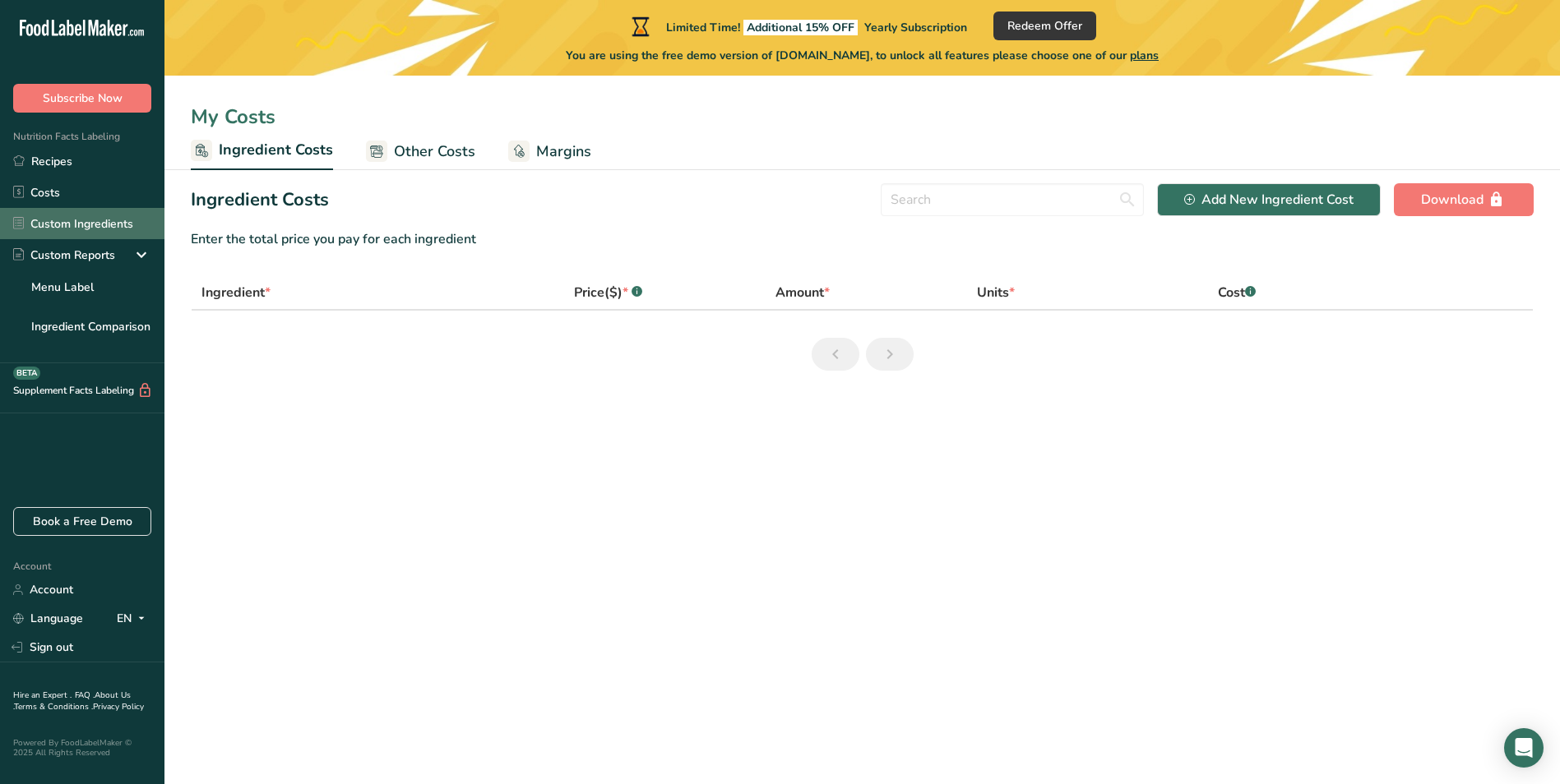
click at [47, 233] on link "Custom Ingredients" at bounding box center [82, 224] width 165 height 32
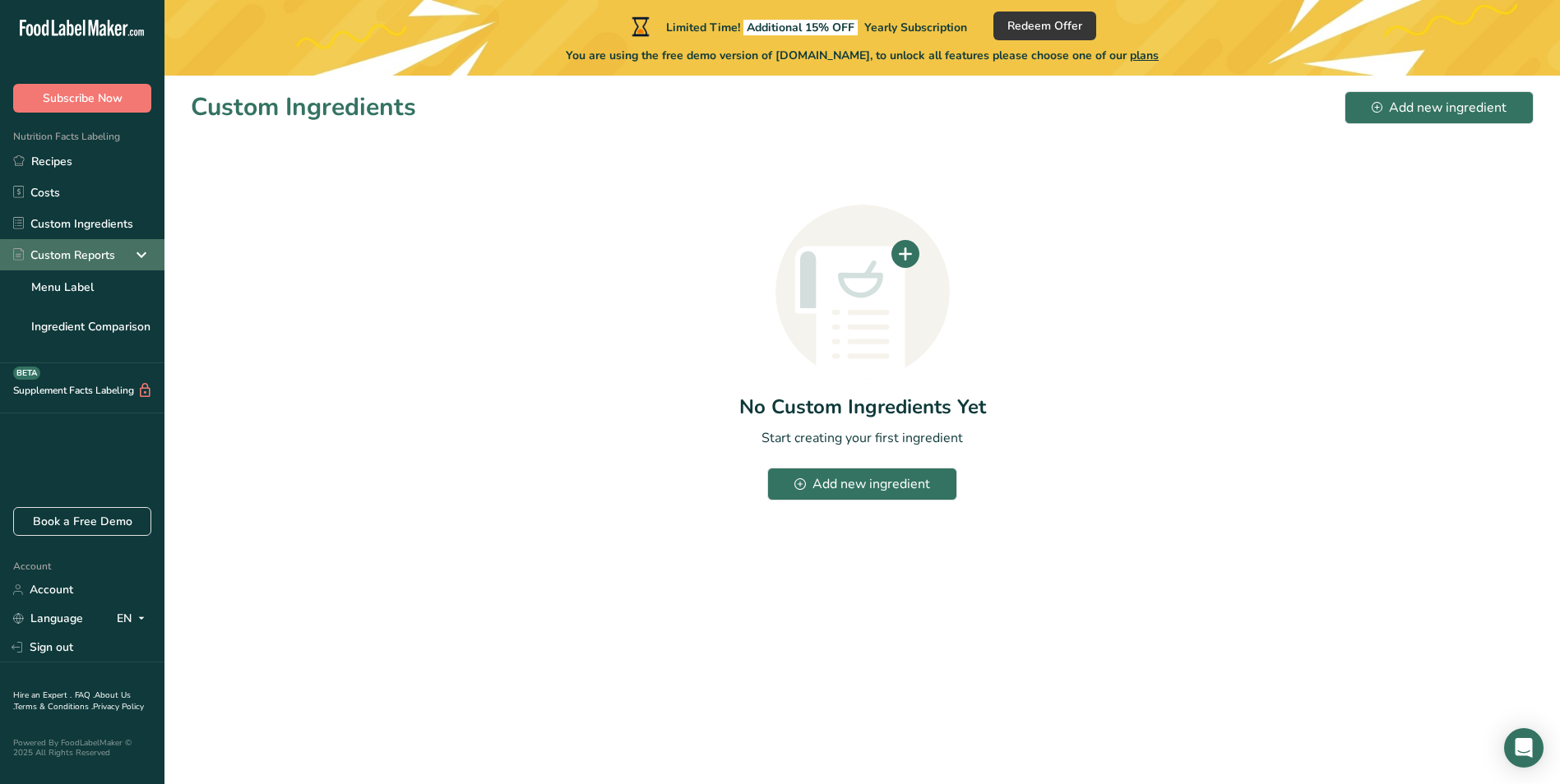
click at [56, 253] on div "Custom Reports" at bounding box center [63, 255] width 102 height 18
click at [56, 256] on div "Custom Reports" at bounding box center [63, 255] width 102 height 18
